Goal: Task Accomplishment & Management: Manage account settings

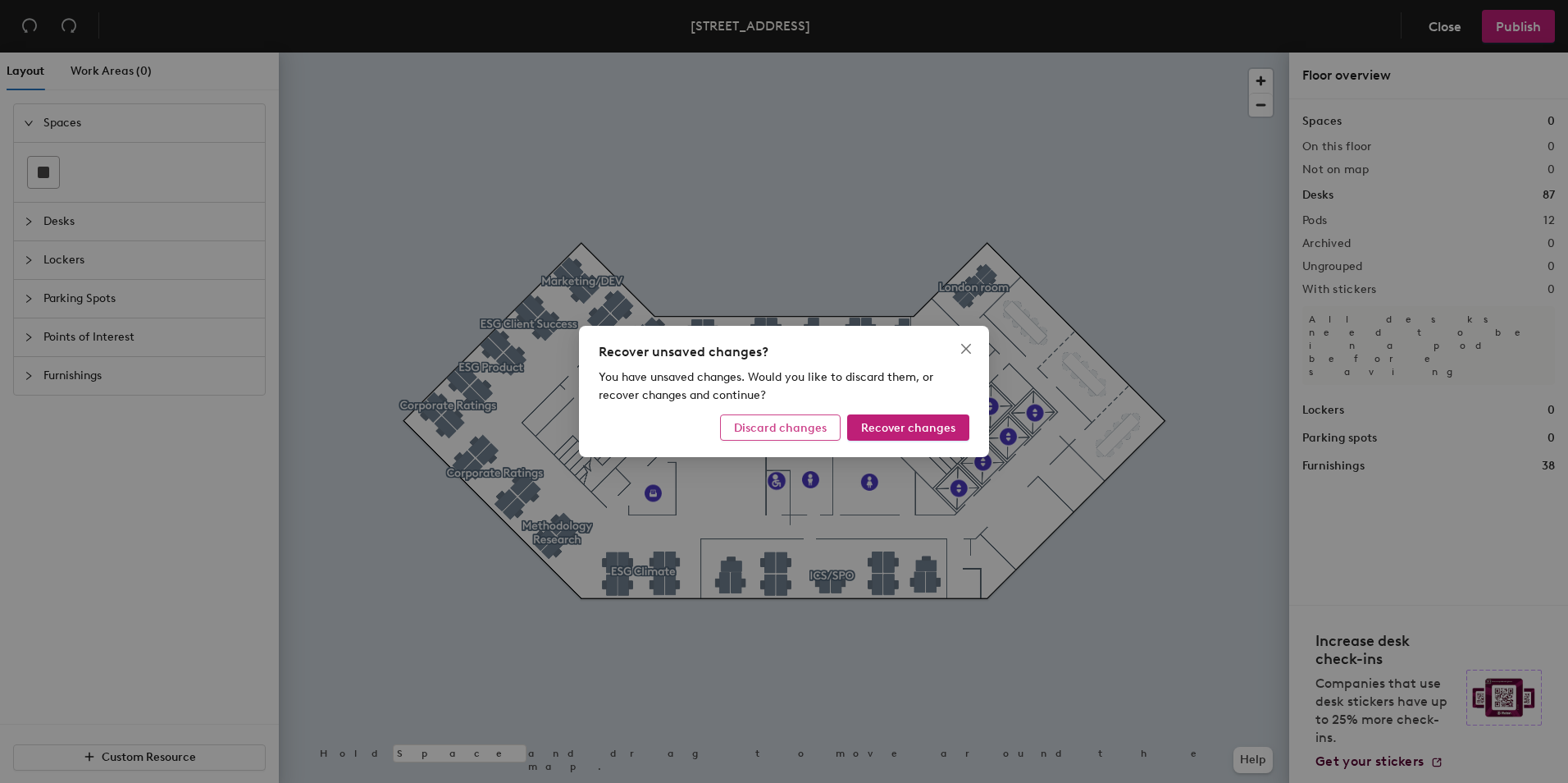
click at [797, 422] on span "Discard changes" at bounding box center [781, 427] width 93 height 14
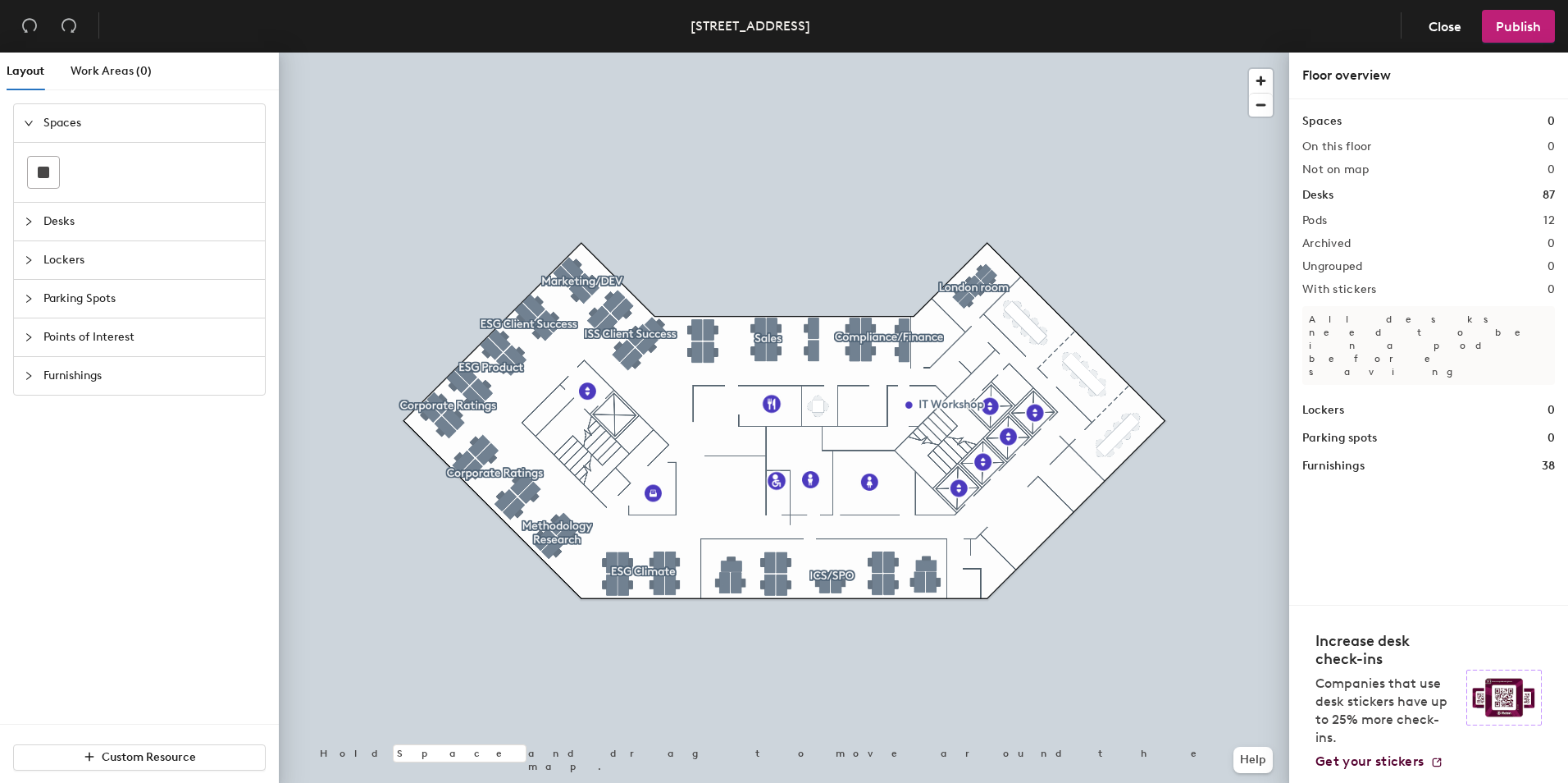
click at [592, 52] on div at bounding box center [784, 52] width 1010 height 0
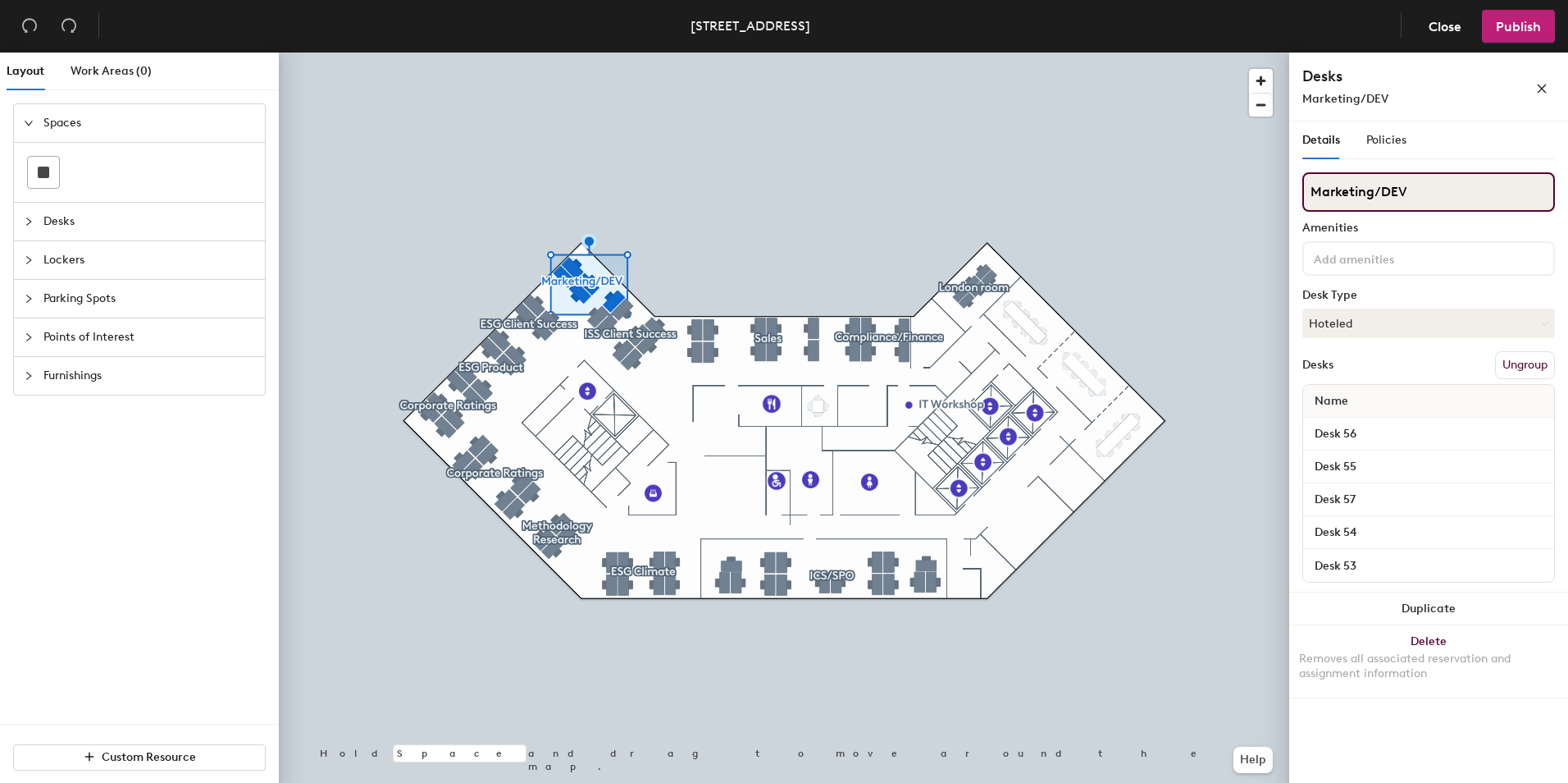
drag, startPoint x: 1417, startPoint y: 185, endPoint x: 1306, endPoint y: 182, distance: 111.0
click at [1306, 182] on input "Marketing/DEV" at bounding box center [1428, 192] width 253 height 39
click at [1437, 182] on input "Marketing/DEV" at bounding box center [1428, 192] width 253 height 39
type input "M"
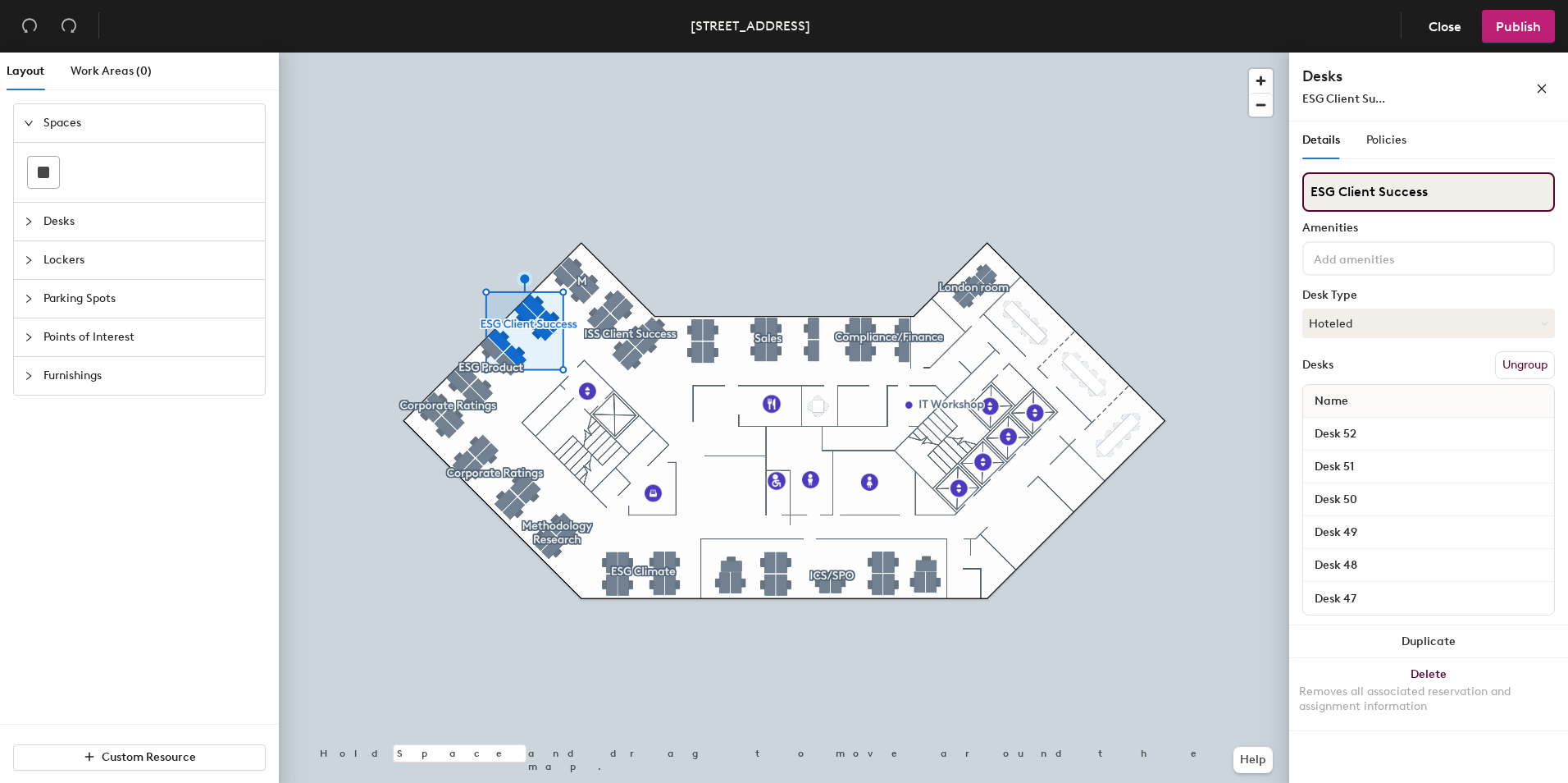
drag, startPoint x: 1425, startPoint y: 189, endPoint x: 1334, endPoint y: 185, distance: 91.1
click at [1334, 185] on input "ESG Client Success" at bounding box center [1428, 192] width 253 height 39
type input "E"
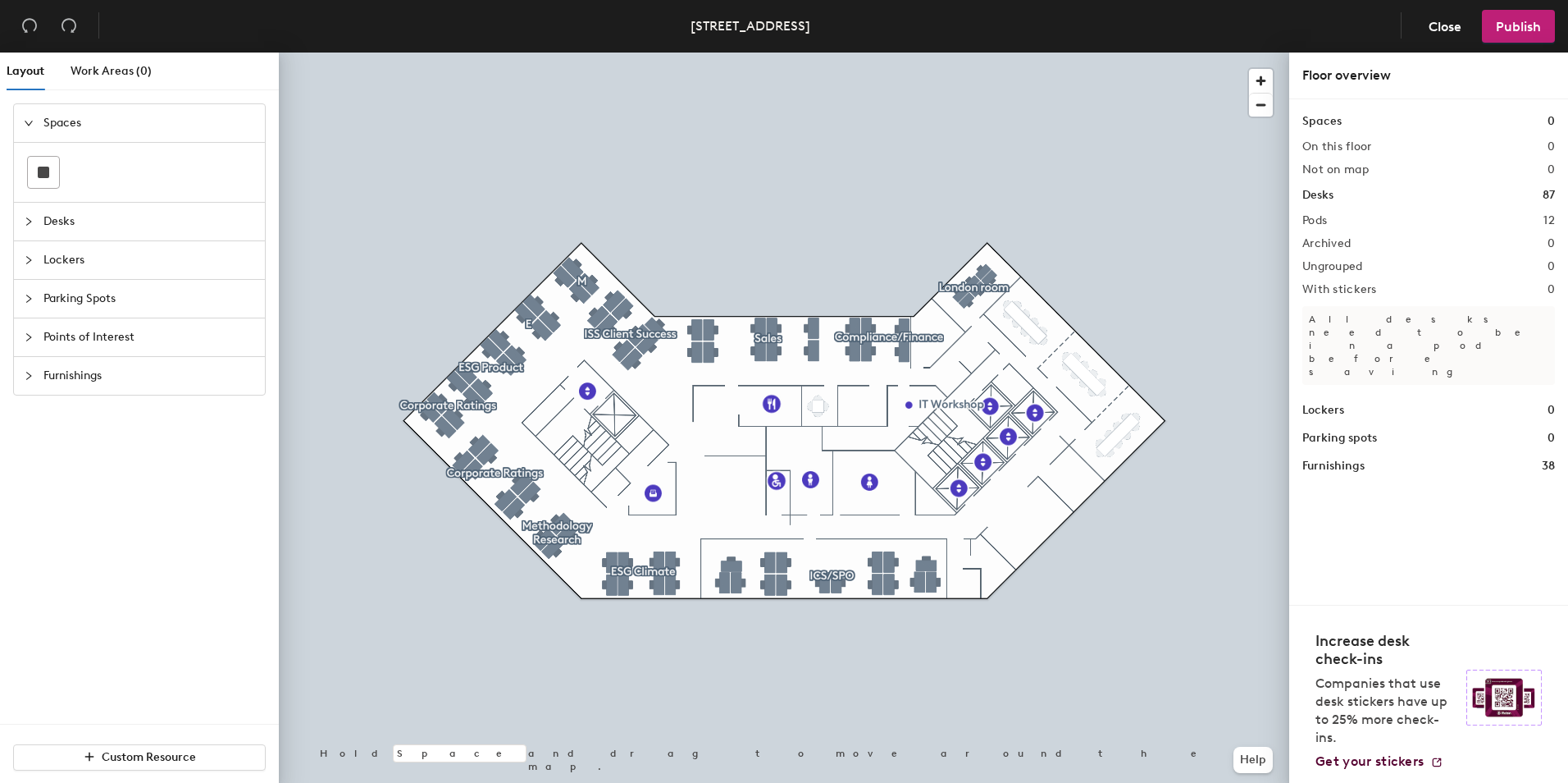
click at [487, 52] on div at bounding box center [784, 52] width 1010 height 0
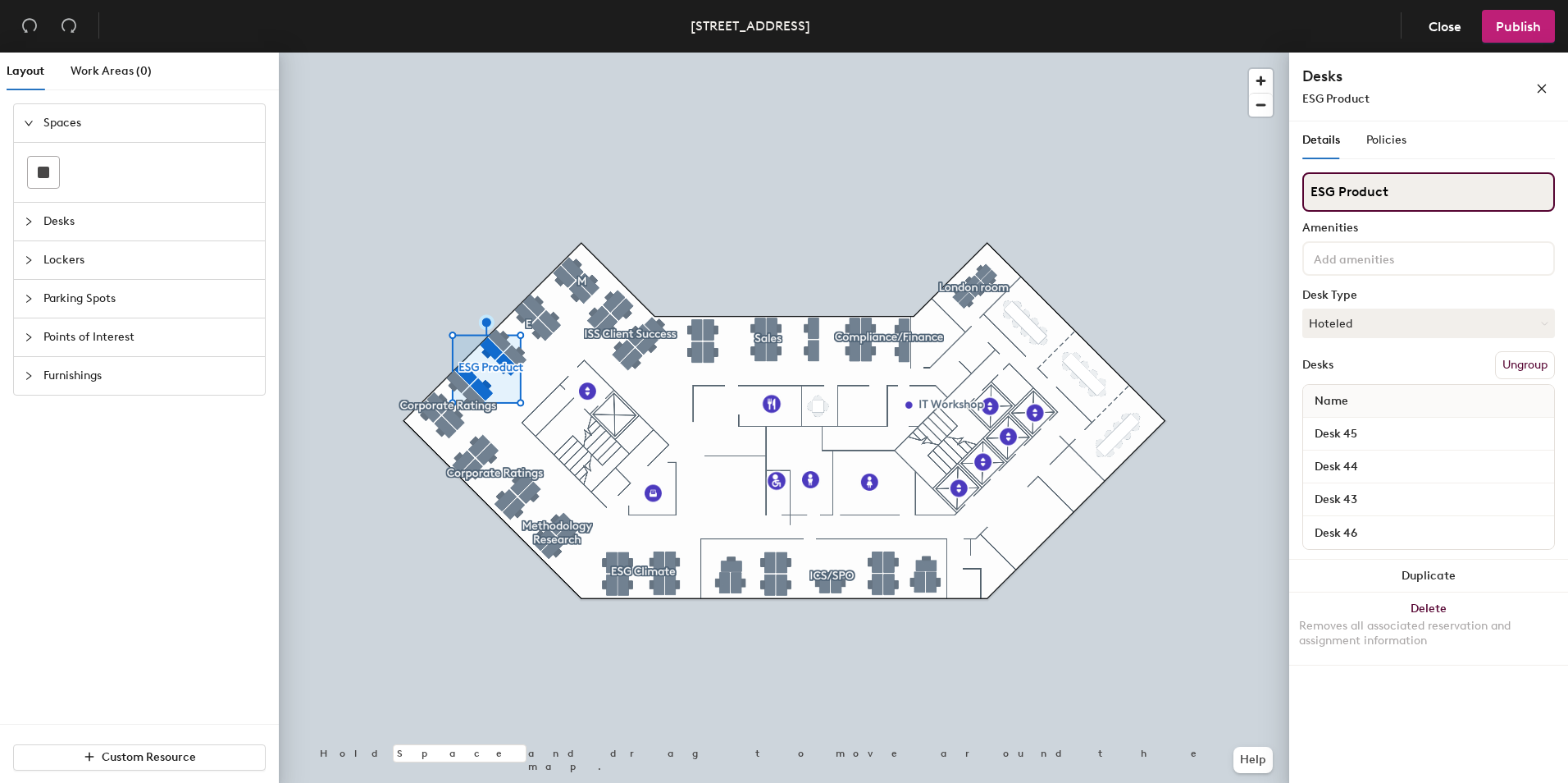
click at [1387, 191] on input "ESG Product" at bounding box center [1428, 192] width 253 height 39
type input "E"
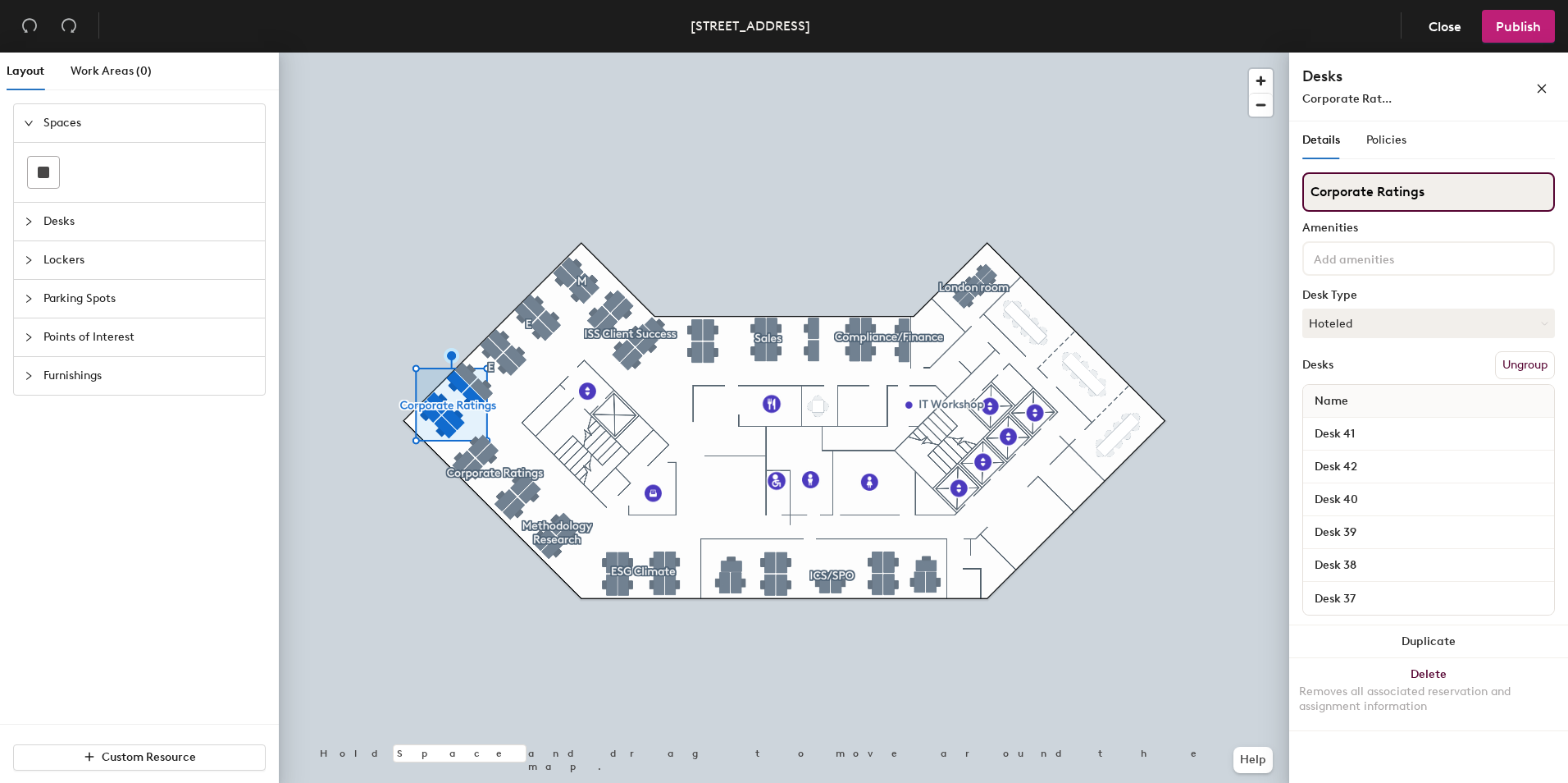
click at [1481, 184] on input "Corporate Ratings" at bounding box center [1428, 192] width 253 height 39
type input "C"
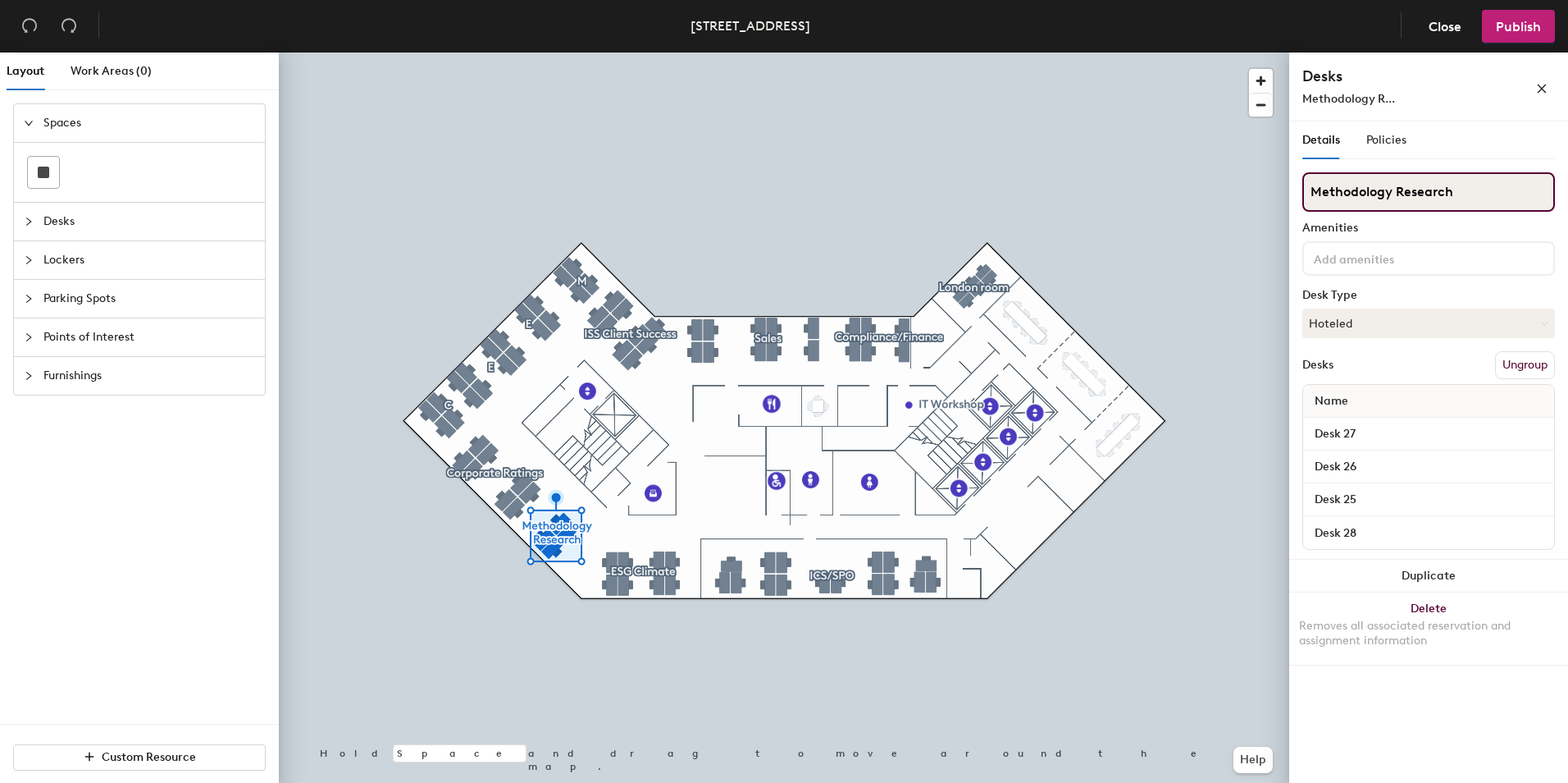
click at [1481, 197] on input "Methodology Research" at bounding box center [1428, 192] width 253 height 39
type input "M"
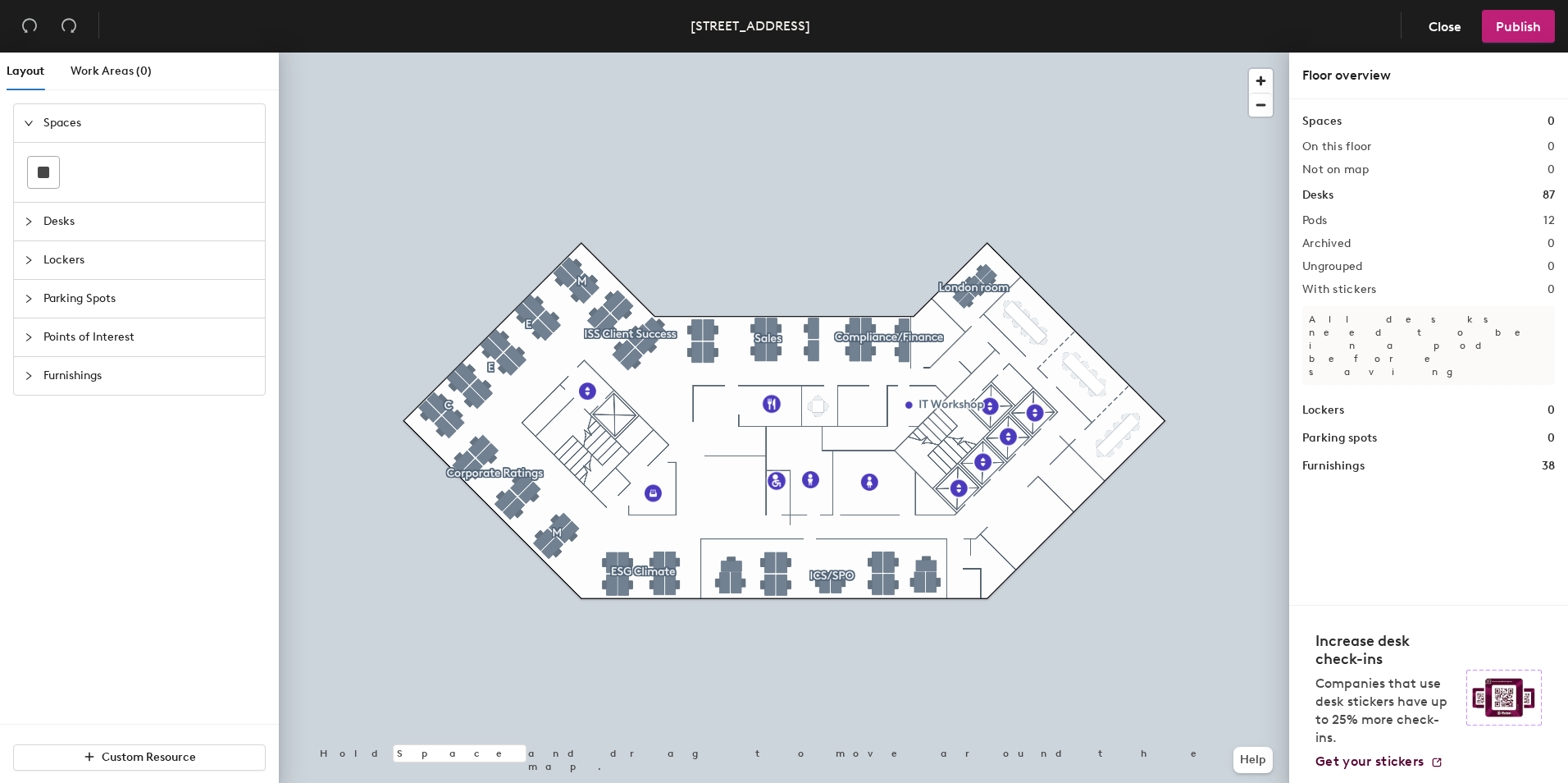
click at [637, 52] on div at bounding box center [784, 52] width 1010 height 0
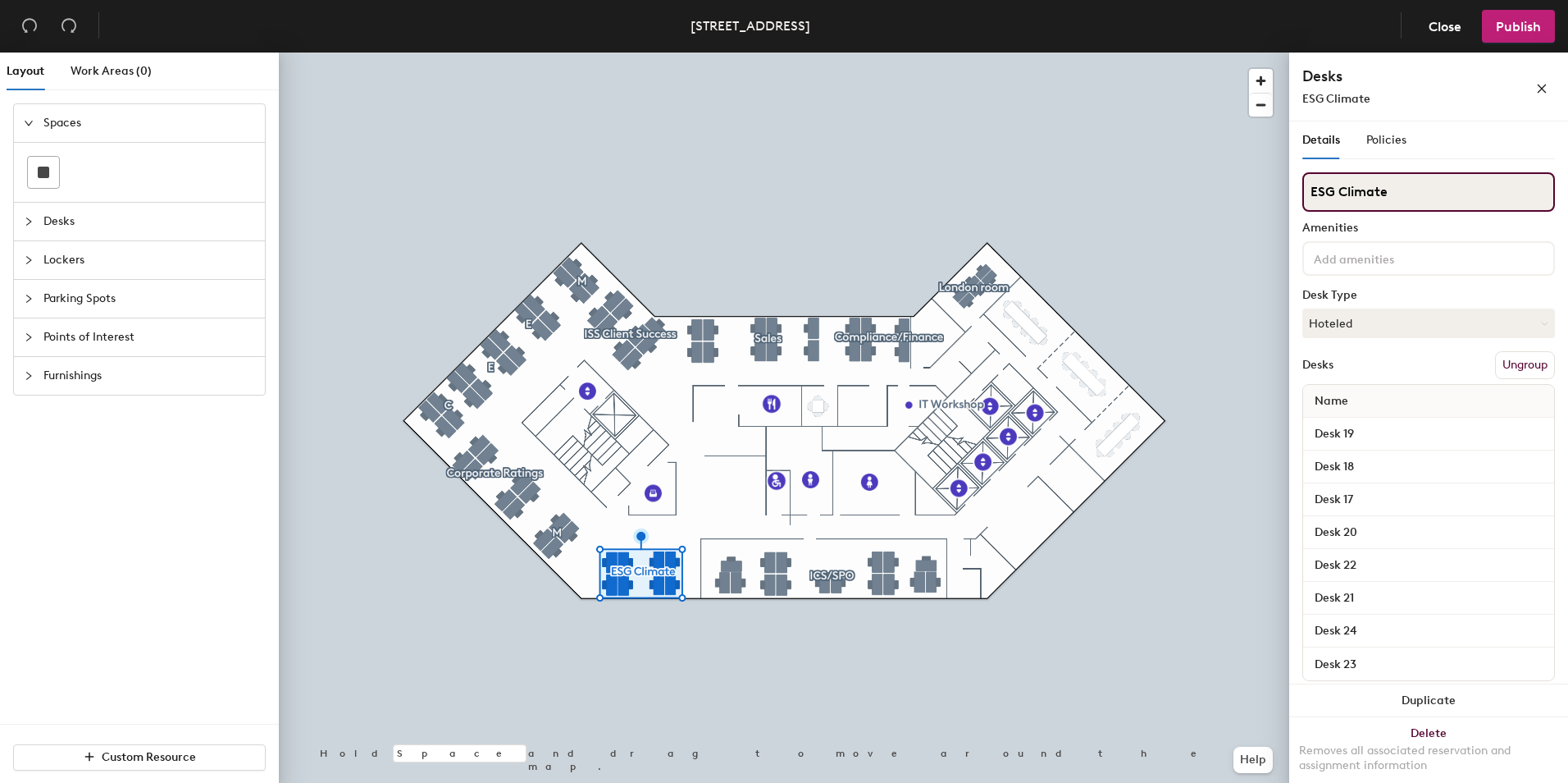
click at [1454, 201] on input "ESG Climate" at bounding box center [1428, 192] width 253 height 39
type input "E"
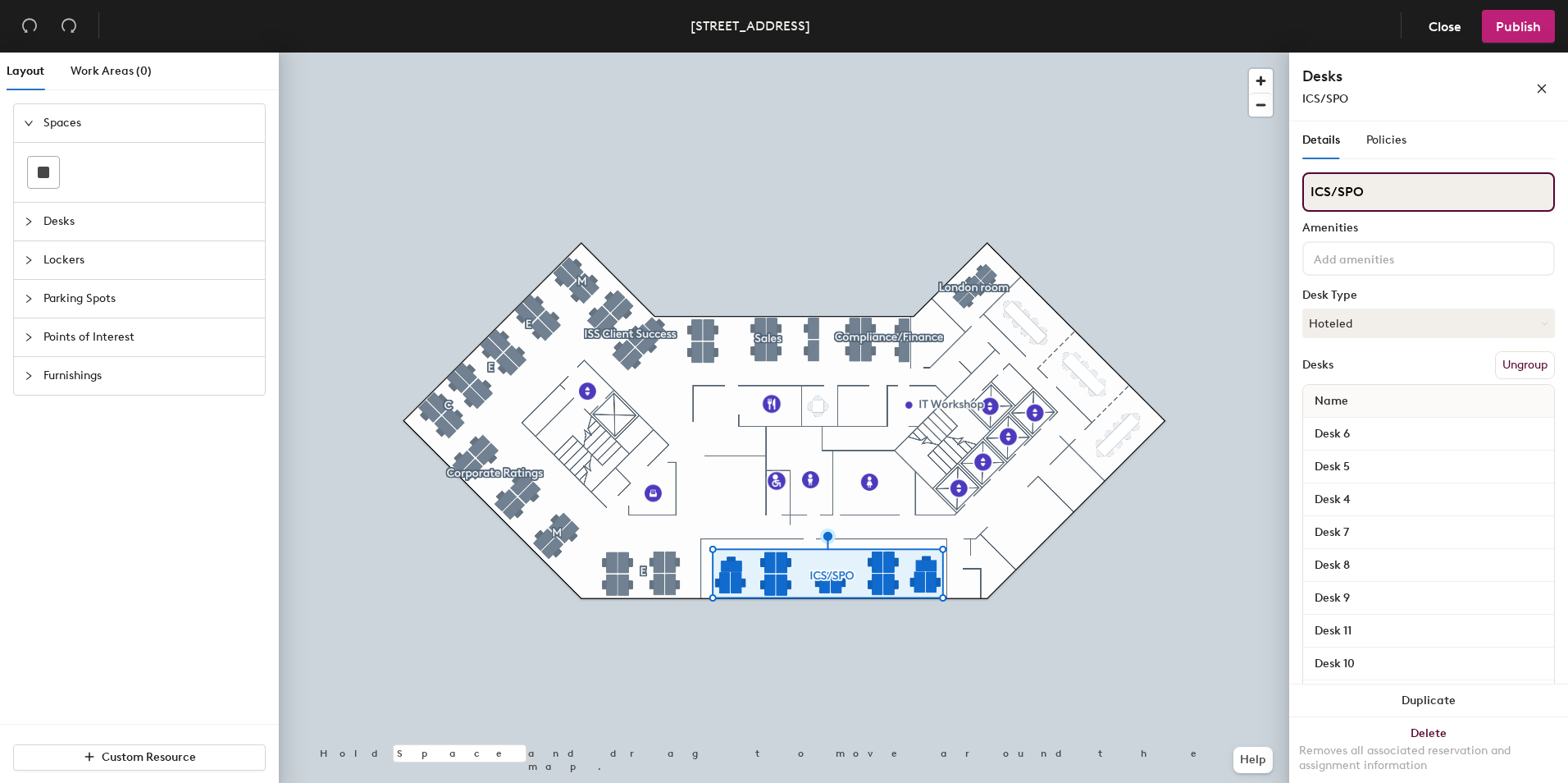
click at [1386, 189] on input "ICS/SPO" at bounding box center [1428, 192] width 253 height 39
type input "I"
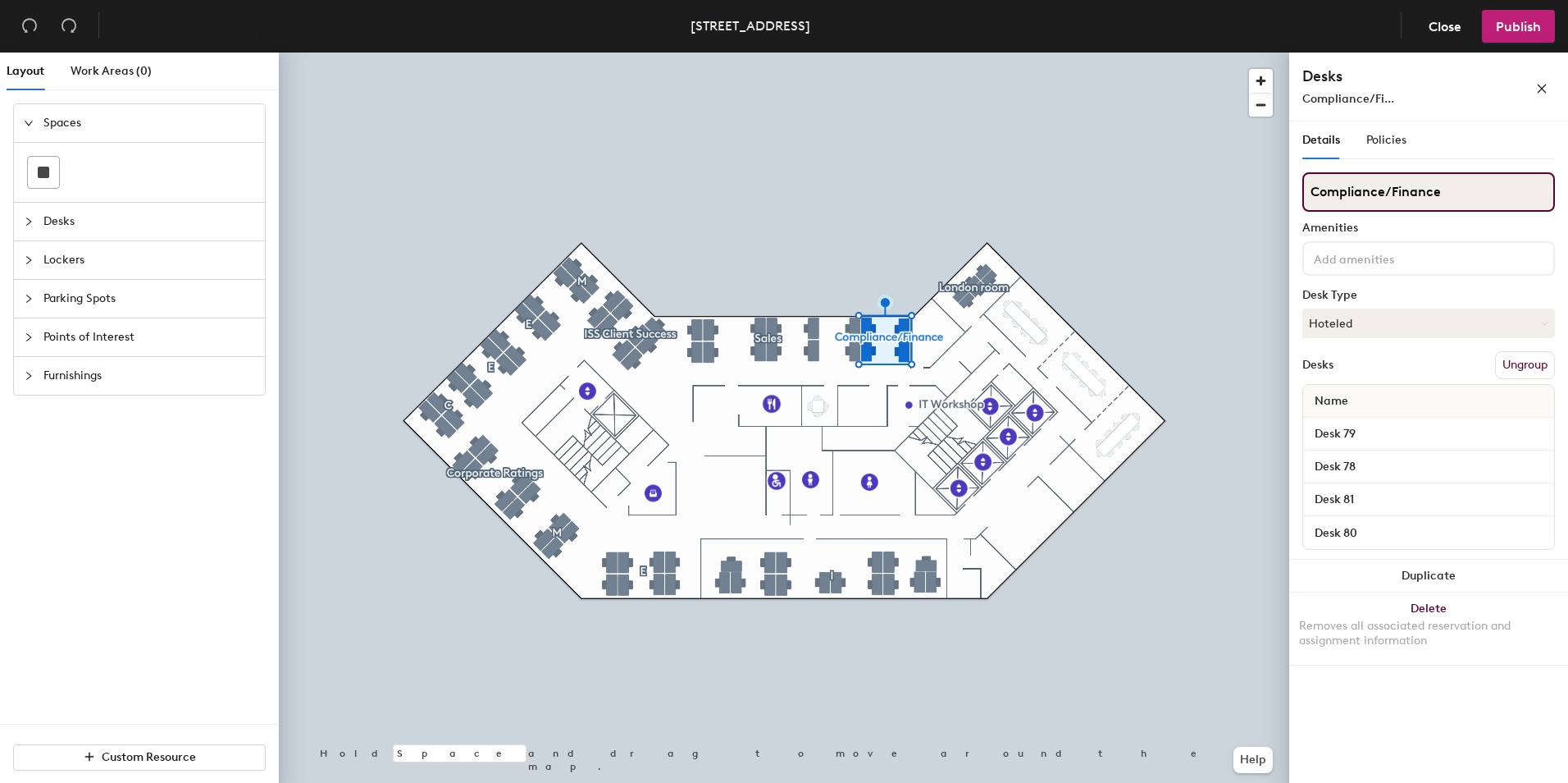
click at [1472, 189] on input "Compliance/Finance" at bounding box center [1428, 192] width 253 height 39
type input "C"
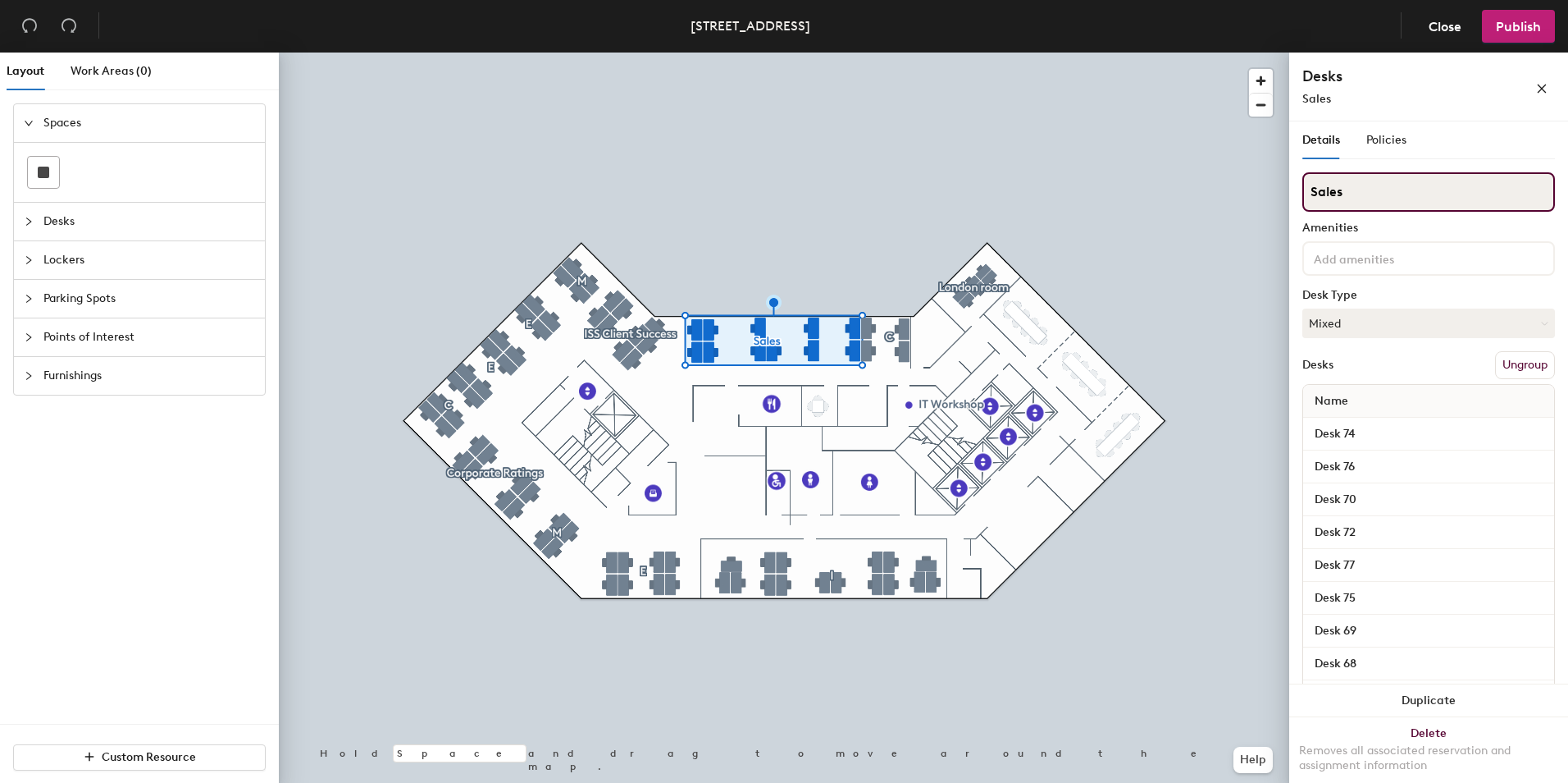
click at [1392, 184] on input "Sales" at bounding box center [1428, 192] width 253 height 39
type input "S"
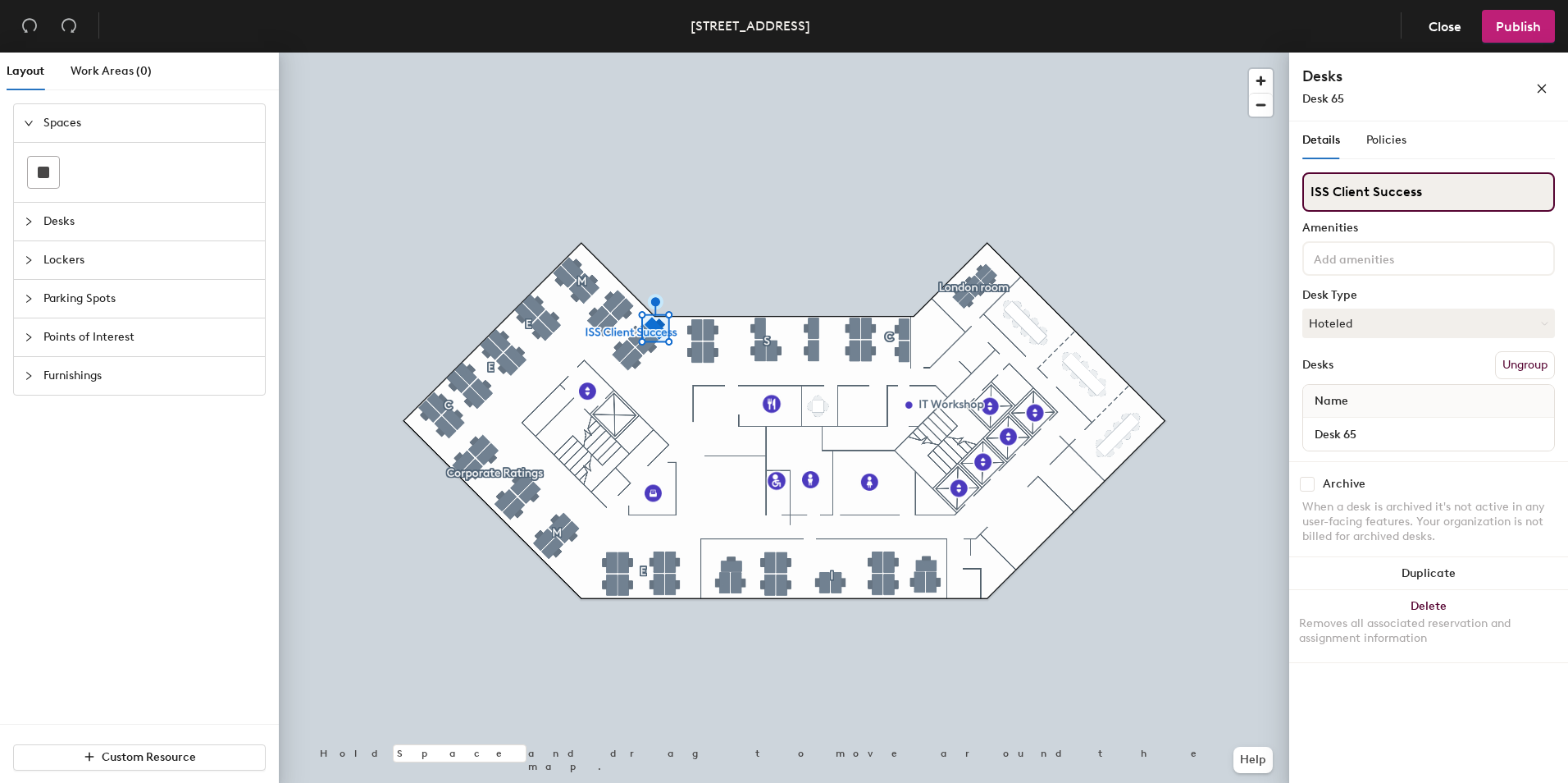
click at [1453, 202] on input "ISS Client Success" at bounding box center [1428, 192] width 253 height 39
type input "I"
click at [1475, 202] on input "London room" at bounding box center [1428, 192] width 253 height 39
type input "L"
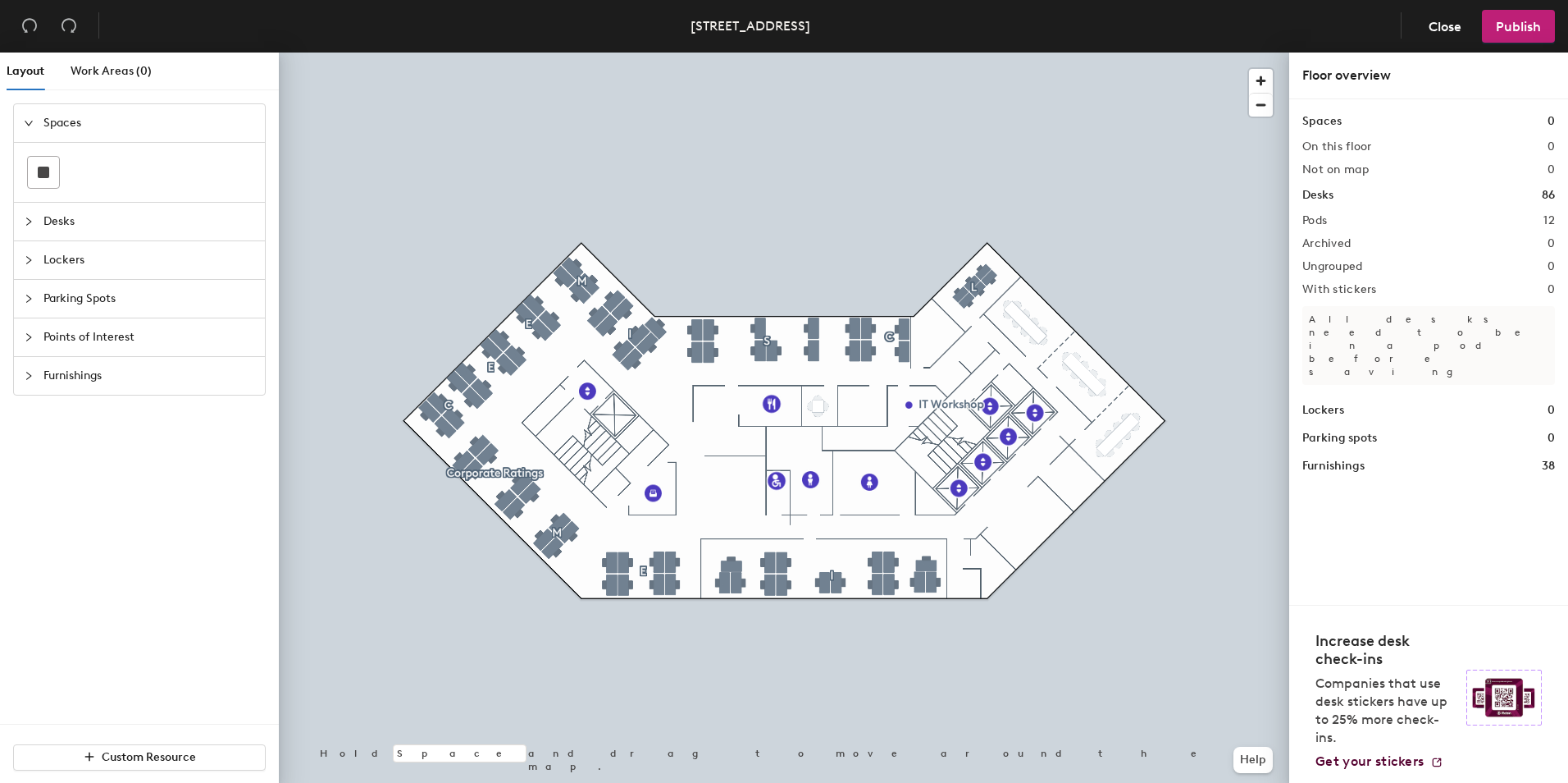
click at [499, 52] on div at bounding box center [784, 52] width 1010 height 0
click at [451, 52] on div at bounding box center [784, 52] width 1010 height 0
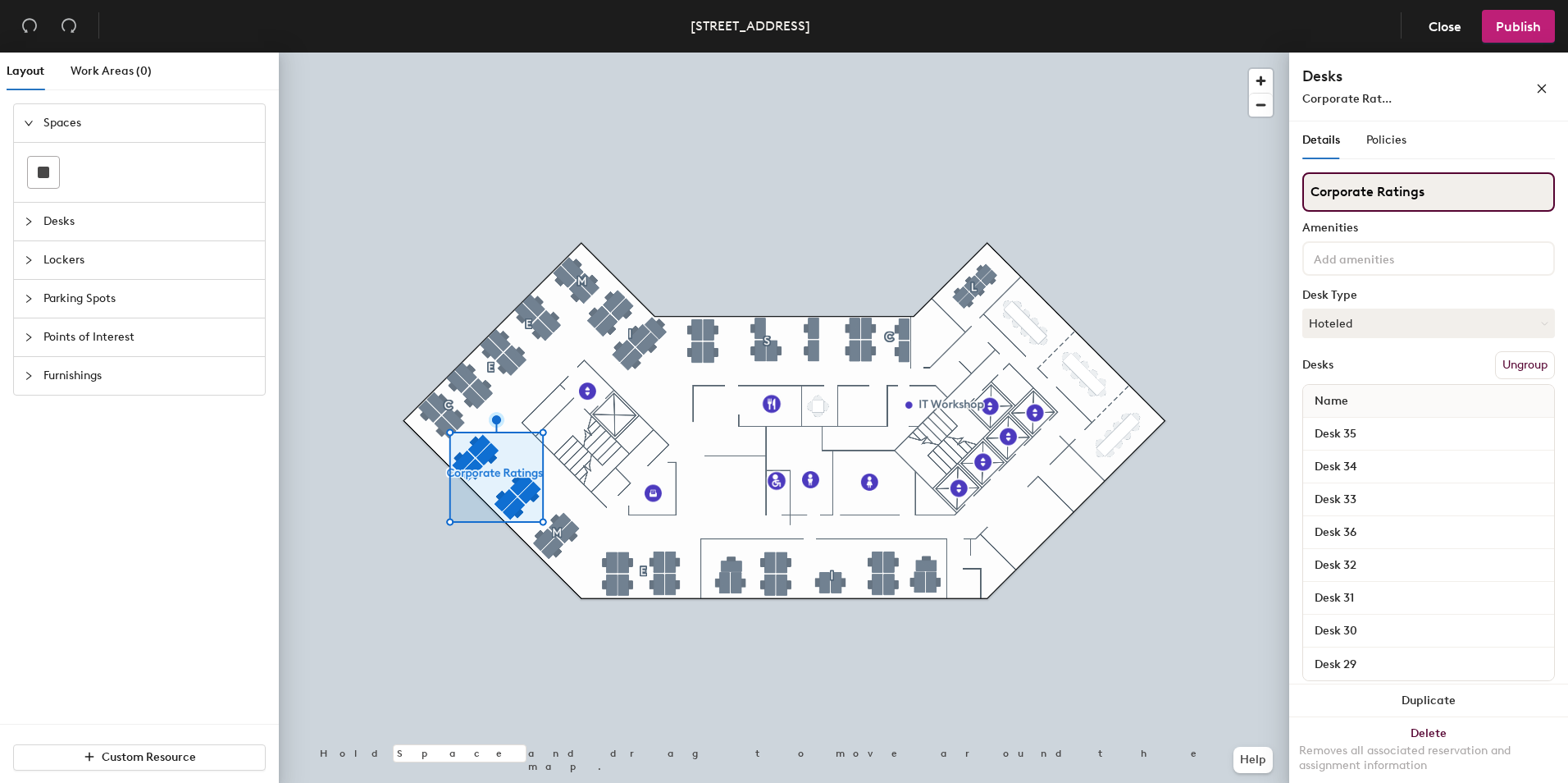
click at [1444, 194] on input "Corporate Ratings" at bounding box center [1428, 192] width 253 height 39
type input "C"
